Goal: Information Seeking & Learning: Learn about a topic

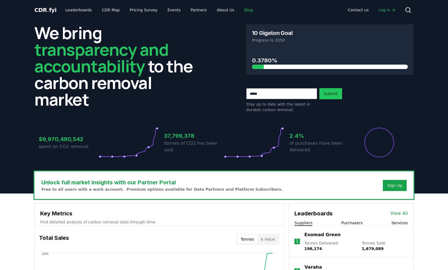
click at [242, 9] on link "Blog" at bounding box center [248, 10] width 17 height 10
click at [240, 12] on link "Blog" at bounding box center [248, 10] width 17 height 10
click at [240, 9] on link "Blog" at bounding box center [248, 10] width 17 height 10
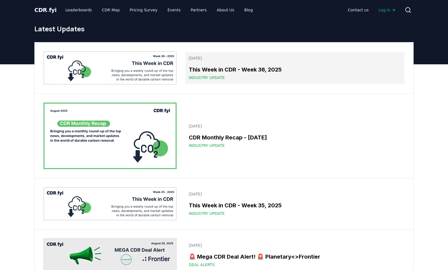
click at [244, 64] on link "[DATE] This Week in CDR - Week 36, 2025 Industry Update" at bounding box center [295, 68] width 219 height 32
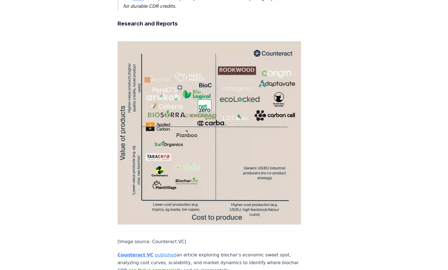
scroll to position [1096, 0]
